Goal: Information Seeking & Learning: Compare options

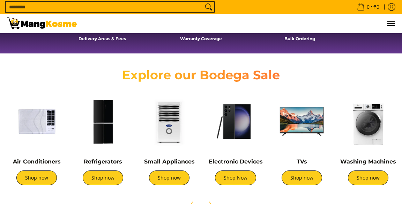
scroll to position [214, 0]
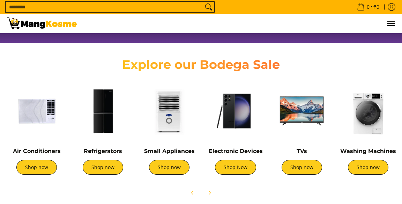
click at [35, 124] on img at bounding box center [36, 110] width 59 height 59
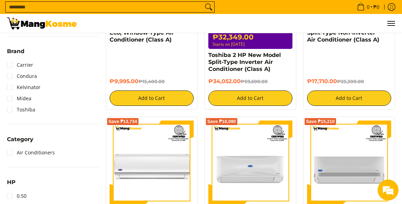
scroll to position [208, 0]
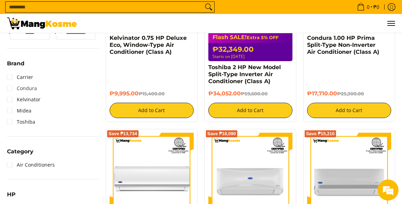
click at [21, 86] on link "Condura" at bounding box center [22, 88] width 30 height 11
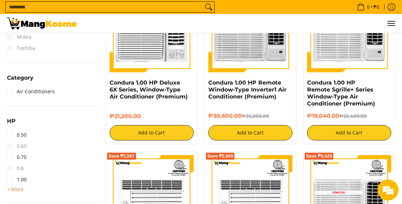
scroll to position [320, 0]
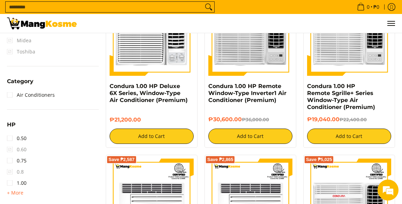
click at [13, 193] on span "+ More" at bounding box center [15, 193] width 16 height 6
click at [8, 192] on link "1.50" at bounding box center [17, 193] width 20 height 11
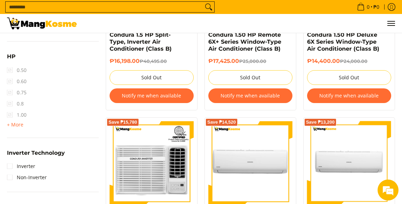
scroll to position [401, 0]
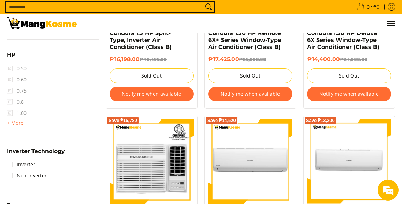
click at [14, 123] on span "+ More" at bounding box center [15, 123] width 16 height 6
click at [11, 126] on link "1.50" at bounding box center [17, 124] width 20 height 11
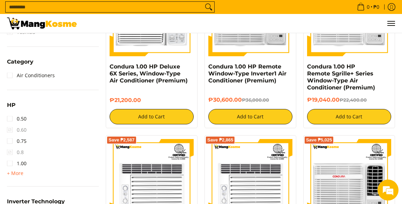
scroll to position [345, 0]
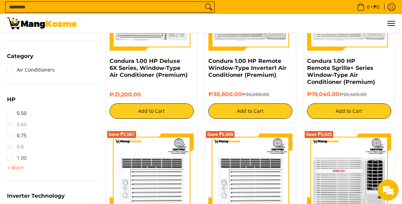
click at [16, 158] on link "1.00" at bounding box center [17, 157] width 20 height 11
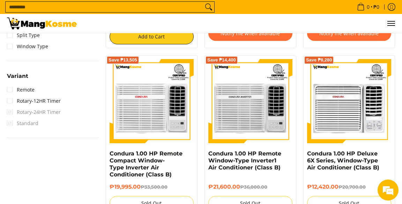
scroll to position [608, 0]
